Goal: Task Accomplishment & Management: Use online tool/utility

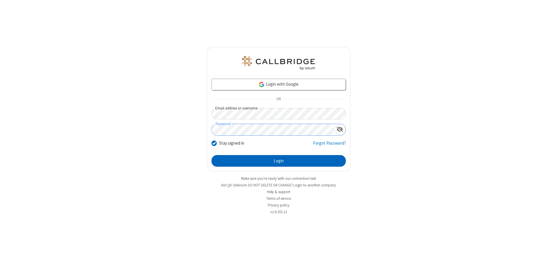
click at [279, 161] on button "Login" at bounding box center [279, 161] width 134 height 12
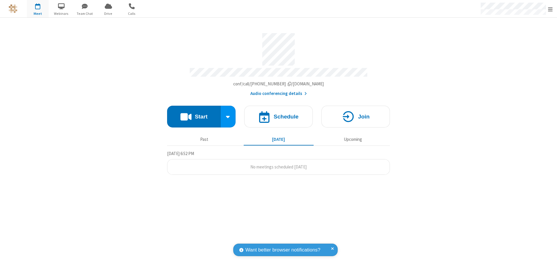
click at [194, 114] on button "Start" at bounding box center [194, 117] width 54 height 22
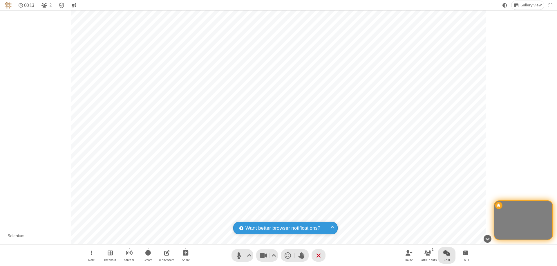
click at [447, 253] on span "Open chat" at bounding box center [447, 252] width 7 height 7
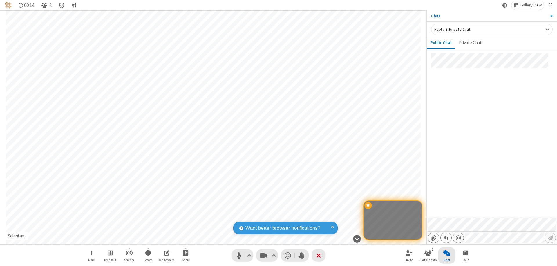
type input "C:\fakepath\doc_test.docx"
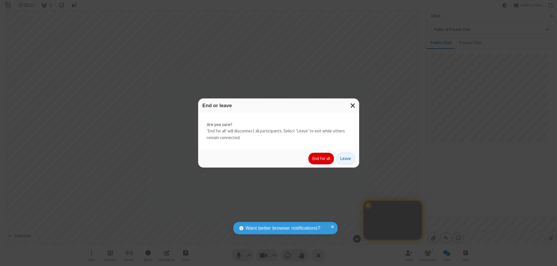
click at [322, 159] on button "End for all" at bounding box center [322, 159] width 26 height 12
